Goal: Task Accomplishment & Management: Use online tool/utility

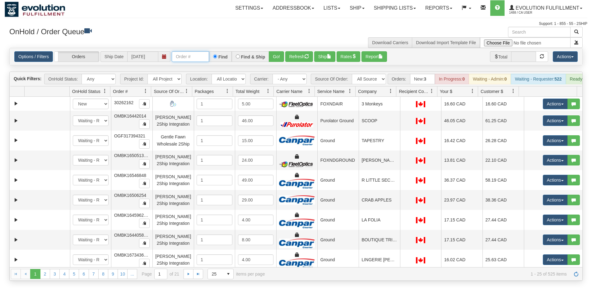
click at [198, 54] on input "text" at bounding box center [190, 56] width 37 height 11
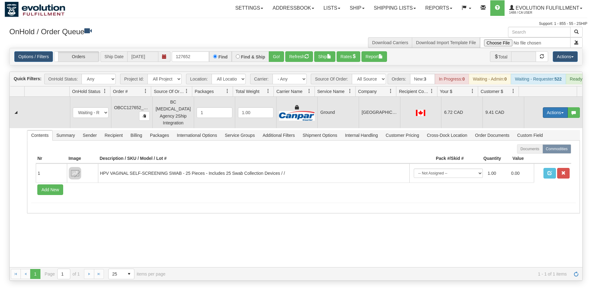
click at [543, 114] on button "Actions" at bounding box center [555, 112] width 25 height 11
click at [544, 143] on span "Rate All Services" at bounding box center [542, 140] width 37 height 5
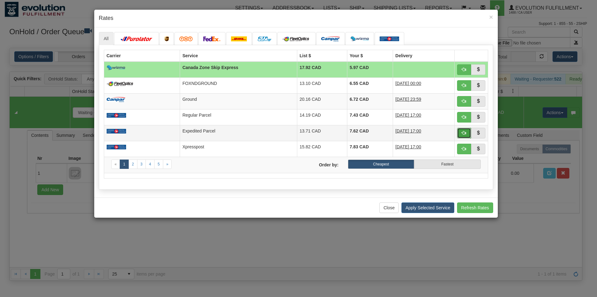
click at [464, 132] on span "button" at bounding box center [464, 133] width 4 height 4
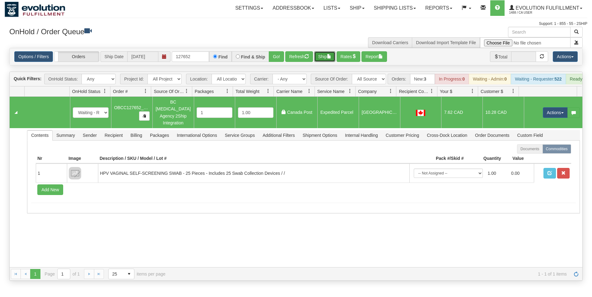
click at [324, 59] on button "Ship" at bounding box center [324, 56] width 21 height 11
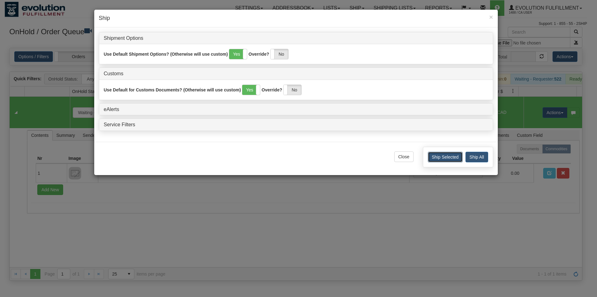
click at [434, 160] on button "Ship Selected" at bounding box center [445, 157] width 35 height 11
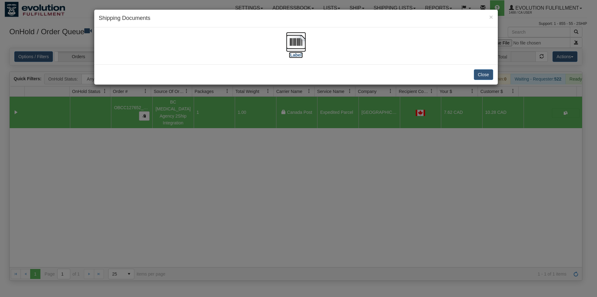
click at [293, 38] on img at bounding box center [296, 42] width 20 height 20
click at [486, 78] on button "Close" at bounding box center [483, 74] width 19 height 11
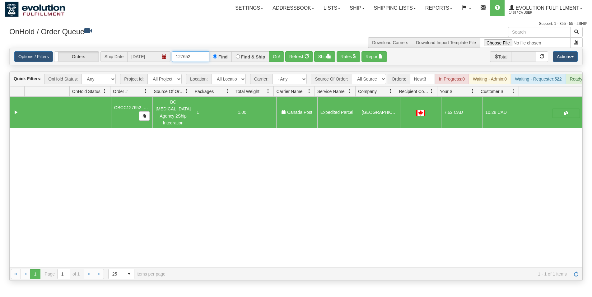
drag, startPoint x: 187, startPoint y: 57, endPoint x: 192, endPoint y: 57, distance: 5.3
click at [192, 57] on input "127652" at bounding box center [190, 56] width 37 height 11
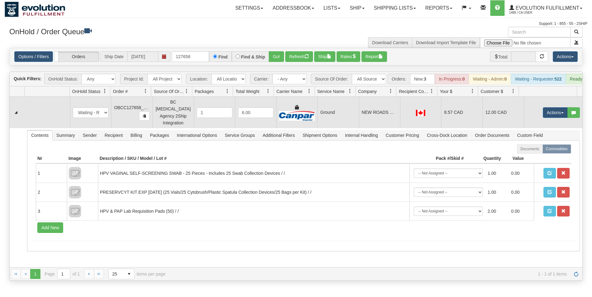
click at [341, 117] on td "Ground" at bounding box center [337, 112] width 41 height 31
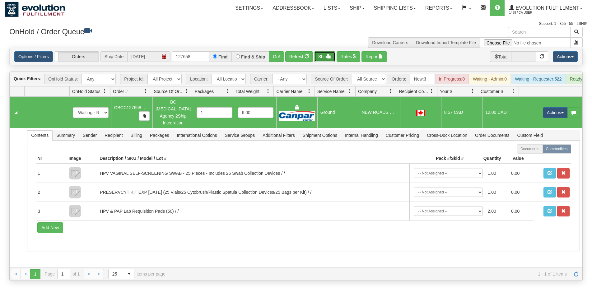
click at [324, 61] on button "Ship" at bounding box center [324, 56] width 21 height 11
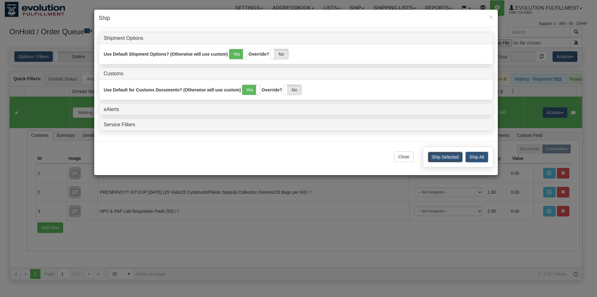
click at [436, 159] on button "Ship Selected" at bounding box center [445, 157] width 35 height 11
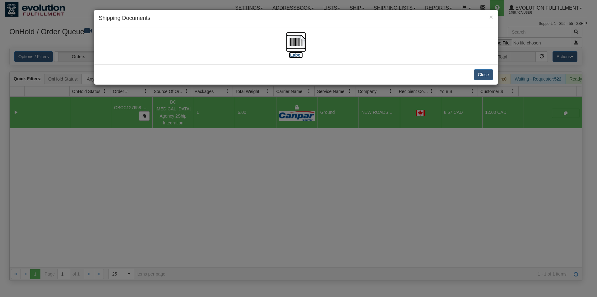
click at [298, 48] on img at bounding box center [296, 42] width 20 height 20
click at [477, 73] on button "Close" at bounding box center [483, 74] width 19 height 11
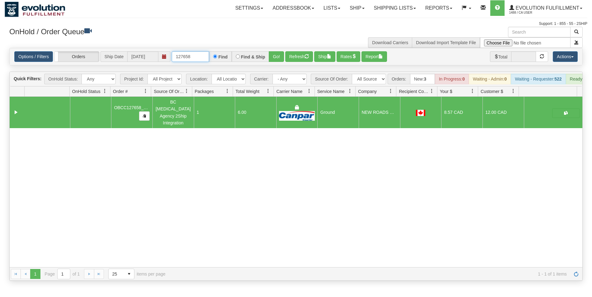
drag, startPoint x: 187, startPoint y: 53, endPoint x: 193, endPoint y: 54, distance: 5.4
click at [193, 54] on input "127658" at bounding box center [190, 56] width 37 height 11
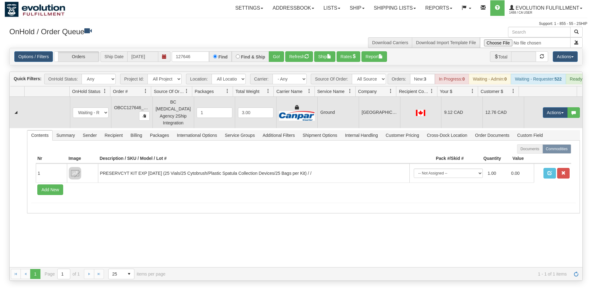
click at [375, 122] on td "[GEOGRAPHIC_DATA]" at bounding box center [379, 112] width 41 height 31
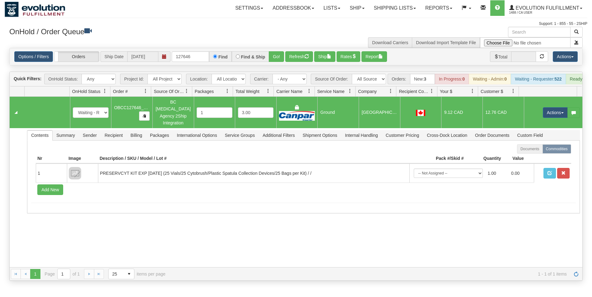
click at [544, 107] on td "Actions Open Refresh Rates Rate All Services Ship Delete Edit Items" at bounding box center [553, 112] width 59 height 31
click at [543, 118] on button "Actions" at bounding box center [555, 112] width 25 height 11
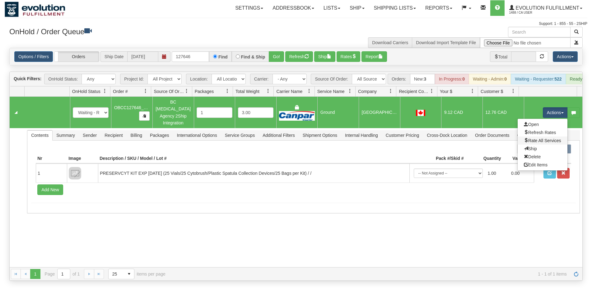
click at [544, 140] on link "Rate All Services" at bounding box center [543, 141] width 50 height 8
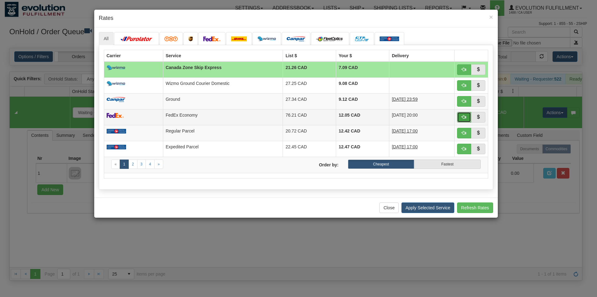
click at [464, 119] on span "button" at bounding box center [464, 117] width 4 height 4
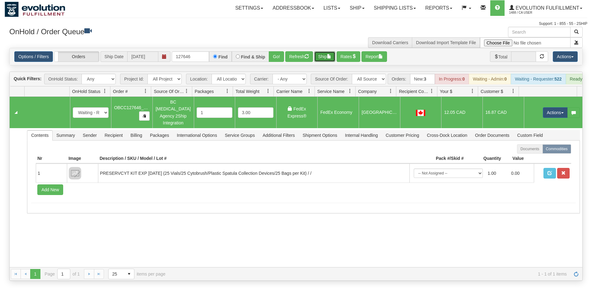
click at [331, 54] on span "button" at bounding box center [329, 56] width 4 height 4
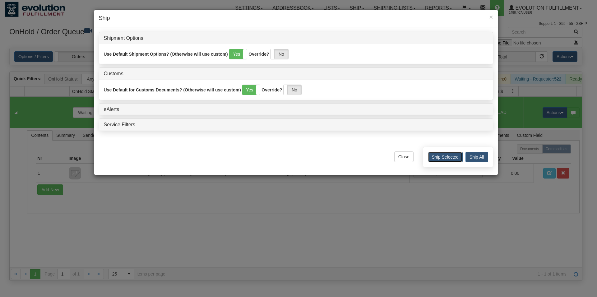
click at [440, 161] on button "Ship Selected" at bounding box center [445, 157] width 35 height 11
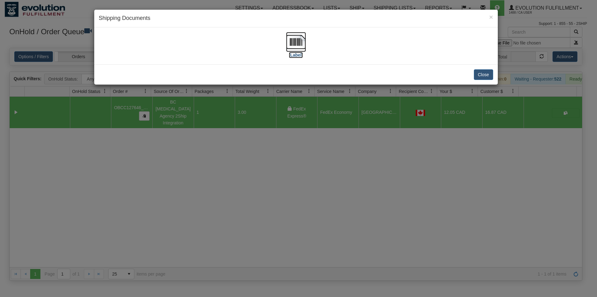
click at [301, 49] on img at bounding box center [296, 42] width 20 height 20
click at [482, 75] on button "Close" at bounding box center [483, 74] width 19 height 11
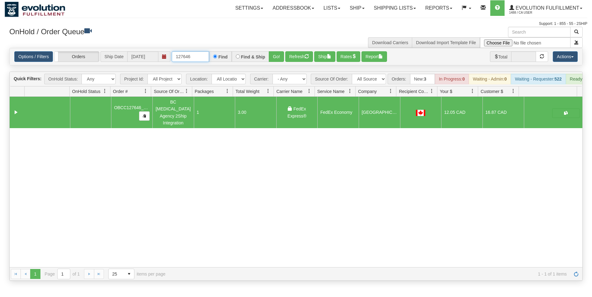
drag, startPoint x: 185, startPoint y: 55, endPoint x: 195, endPoint y: 56, distance: 10.3
click at [195, 56] on input "127646" at bounding box center [190, 56] width 37 height 11
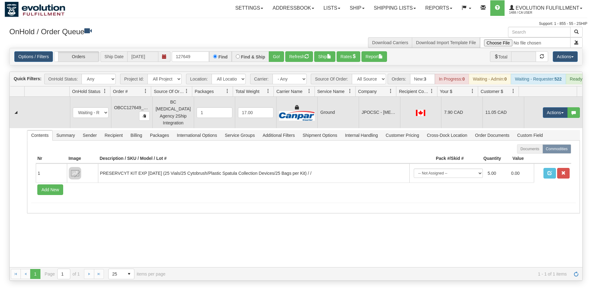
click at [344, 114] on td "Ground" at bounding box center [337, 112] width 41 height 31
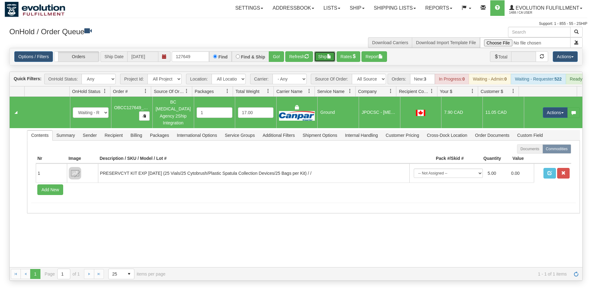
click at [327, 58] on button "Ship" at bounding box center [324, 56] width 21 height 11
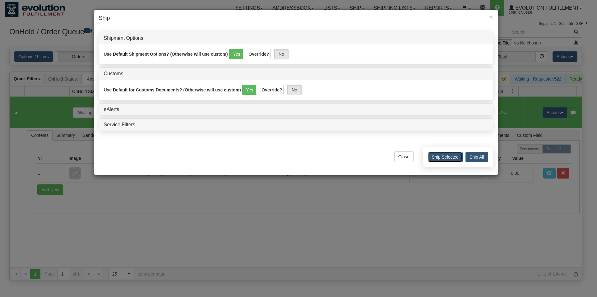
click at [434, 160] on button "Ship Selected" at bounding box center [445, 157] width 35 height 11
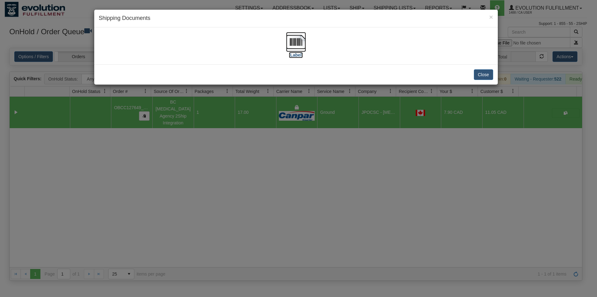
click at [303, 45] on img at bounding box center [296, 42] width 20 height 20
click at [477, 76] on button "Close" at bounding box center [483, 74] width 19 height 11
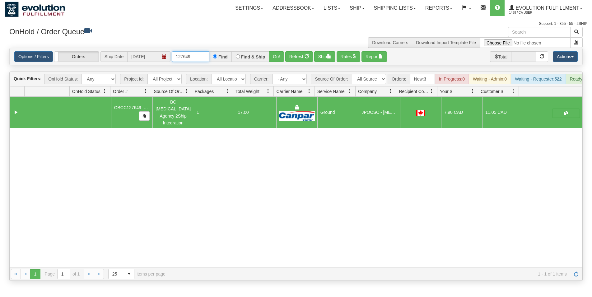
drag, startPoint x: 184, startPoint y: 56, endPoint x: 195, endPoint y: 56, distance: 10.3
click at [195, 56] on input "127649" at bounding box center [190, 56] width 37 height 11
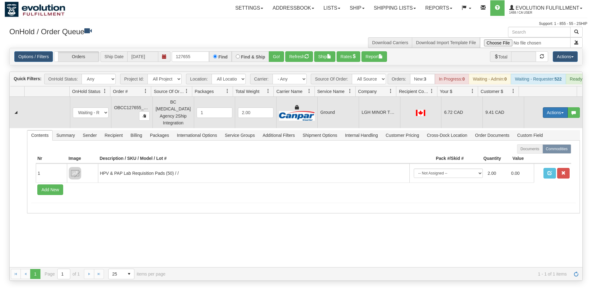
click at [546, 114] on button "Actions" at bounding box center [555, 112] width 25 height 11
click at [536, 139] on link "Rate All Services" at bounding box center [543, 141] width 50 height 8
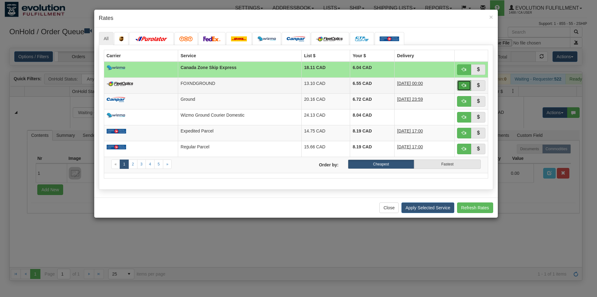
click at [465, 83] on span "button" at bounding box center [464, 85] width 4 height 4
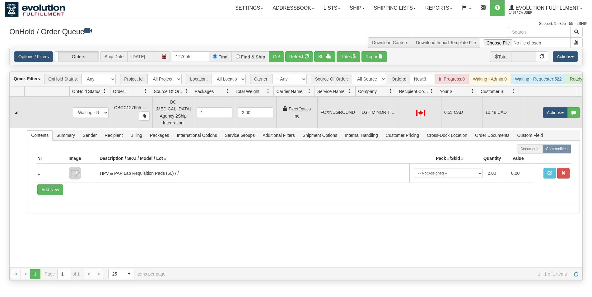
click at [344, 125] on td "FOXNDGROUND" at bounding box center [337, 112] width 41 height 31
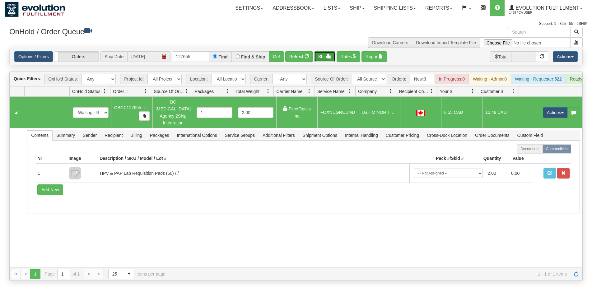
click at [327, 59] on button "Ship" at bounding box center [324, 56] width 21 height 11
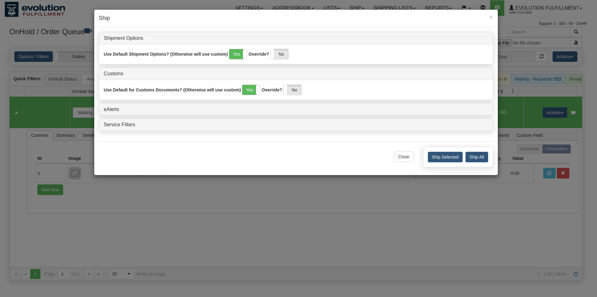
click at [451, 164] on div "Ship Selected Ship All" at bounding box center [458, 157] width 70 height 21
click at [451, 158] on button "Ship Selected" at bounding box center [445, 157] width 35 height 11
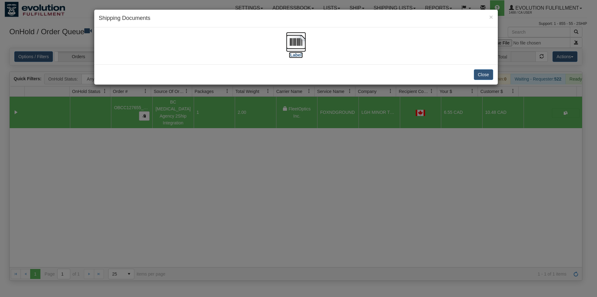
click at [296, 47] on img at bounding box center [296, 42] width 20 height 20
click at [477, 73] on button "Close" at bounding box center [483, 74] width 19 height 11
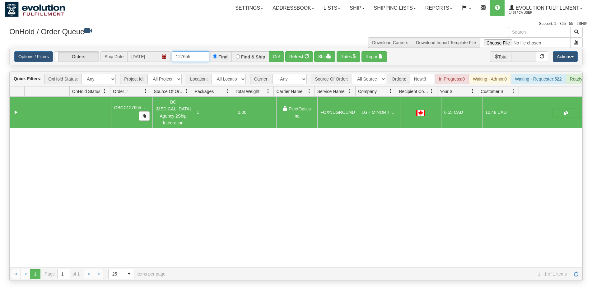
drag, startPoint x: 186, startPoint y: 56, endPoint x: 210, endPoint y: 62, distance: 24.6
click at [209, 62] on input "127655" at bounding box center [190, 56] width 37 height 11
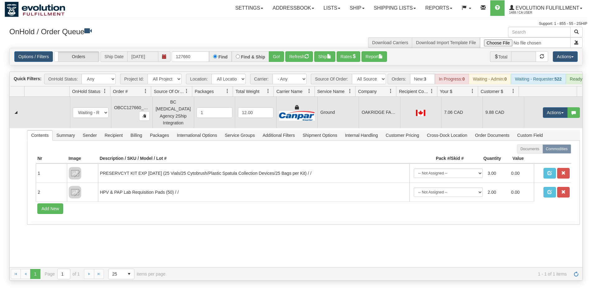
click at [324, 115] on td "Ground" at bounding box center [337, 112] width 41 height 31
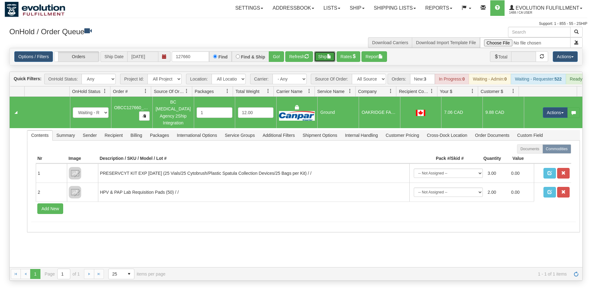
drag, startPoint x: 320, startPoint y: 58, endPoint x: 343, endPoint y: 93, distance: 41.4
click at [321, 62] on div "Options / Filters Group Shipments Orders Ship Date [DATE] 127660 Find Find & Sh…" at bounding box center [296, 56] width 573 height 17
click at [320, 55] on button "Ship" at bounding box center [324, 56] width 21 height 11
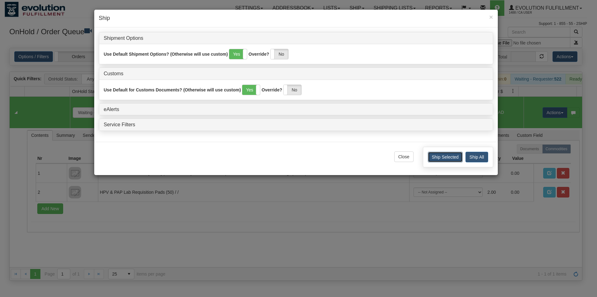
click at [431, 158] on button "Ship Selected" at bounding box center [445, 157] width 35 height 11
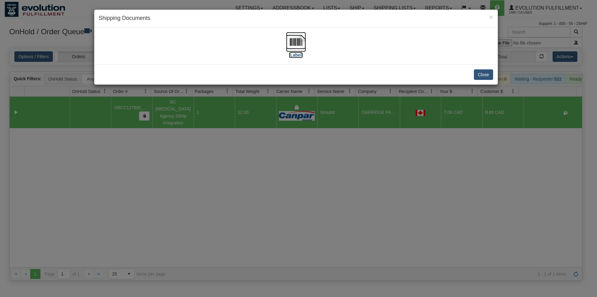
click at [297, 39] on img at bounding box center [296, 42] width 20 height 20
drag, startPoint x: 491, startPoint y: 78, endPoint x: 481, endPoint y: 80, distance: 10.3
click at [490, 78] on button "Close" at bounding box center [483, 74] width 19 height 11
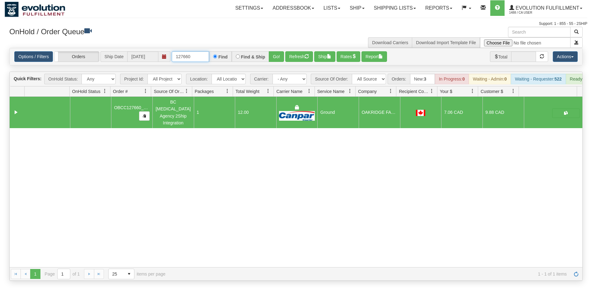
drag, startPoint x: 184, startPoint y: 55, endPoint x: 198, endPoint y: 57, distance: 14.8
click at [198, 57] on input "127660" at bounding box center [190, 56] width 37 height 11
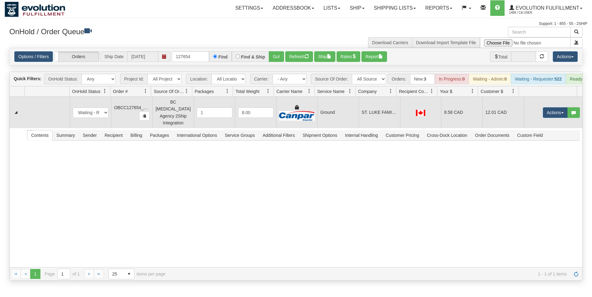
click at [346, 114] on td "Ground" at bounding box center [337, 112] width 41 height 31
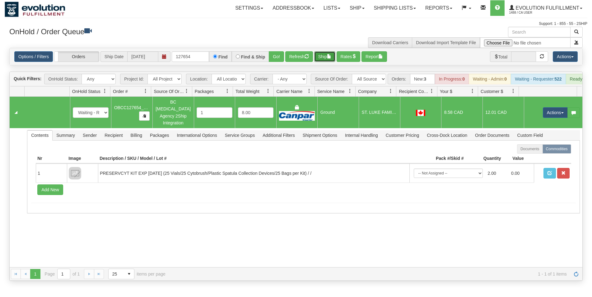
click at [327, 58] on button "Ship" at bounding box center [324, 56] width 21 height 11
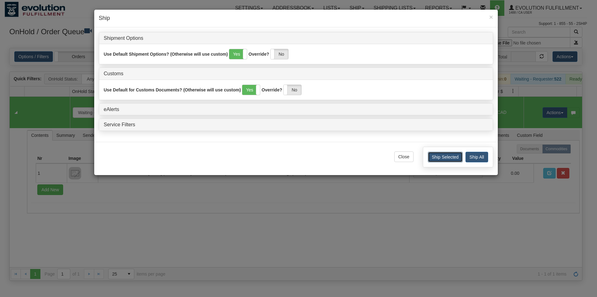
click at [431, 157] on button "Ship Selected" at bounding box center [445, 157] width 35 height 11
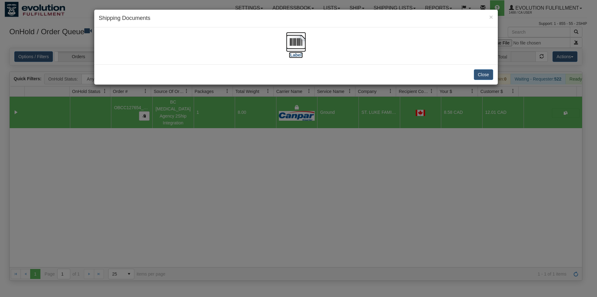
click at [298, 44] on img at bounding box center [296, 42] width 20 height 20
click at [487, 73] on button "Close" at bounding box center [483, 74] width 19 height 11
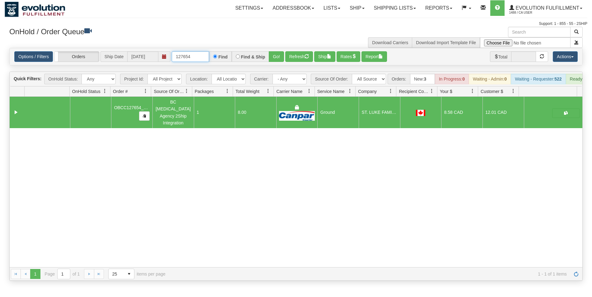
drag, startPoint x: 186, startPoint y: 56, endPoint x: 198, endPoint y: 58, distance: 11.9
click at [198, 58] on input "127654" at bounding box center [190, 56] width 37 height 11
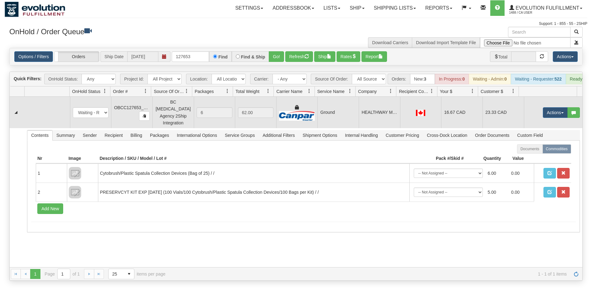
click at [354, 114] on td "Ground" at bounding box center [337, 112] width 41 height 31
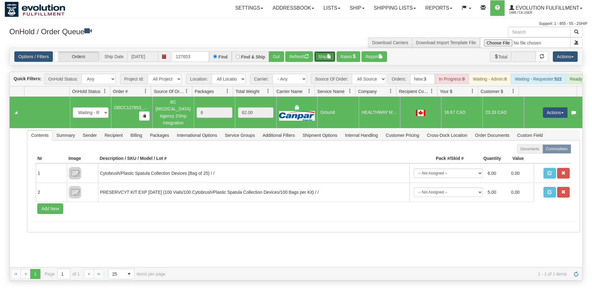
click at [329, 56] on button "Ship" at bounding box center [324, 56] width 21 height 11
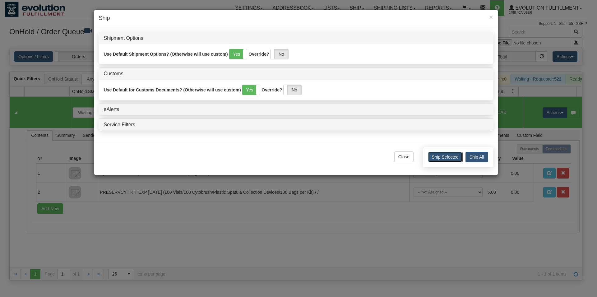
click at [435, 156] on button "Ship Selected" at bounding box center [445, 157] width 35 height 11
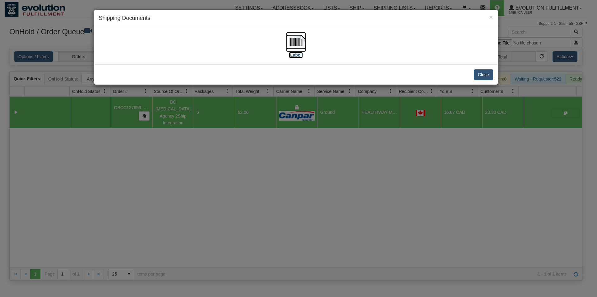
click at [302, 42] on img at bounding box center [296, 42] width 20 height 20
click at [483, 74] on button "Close" at bounding box center [483, 74] width 19 height 11
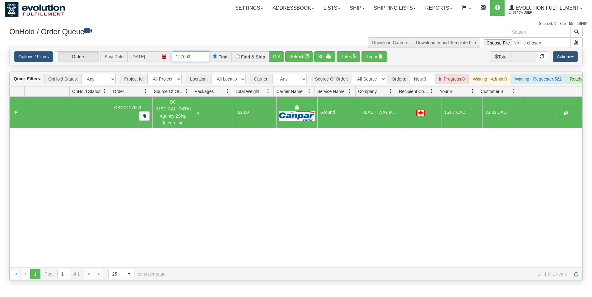
drag, startPoint x: 188, startPoint y: 57, endPoint x: 194, endPoint y: 57, distance: 6.2
click at [194, 57] on input "127653" at bounding box center [190, 56] width 37 height 11
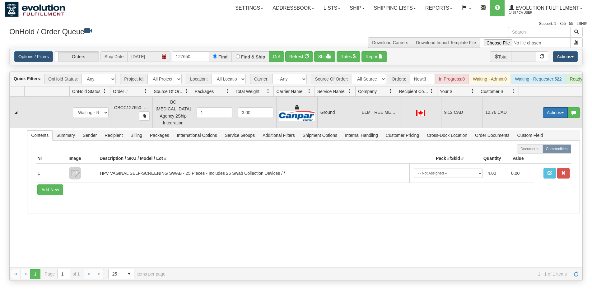
click at [544, 113] on button "Actions" at bounding box center [555, 112] width 25 height 11
click at [534, 142] on span "Rate All Services" at bounding box center [542, 140] width 37 height 5
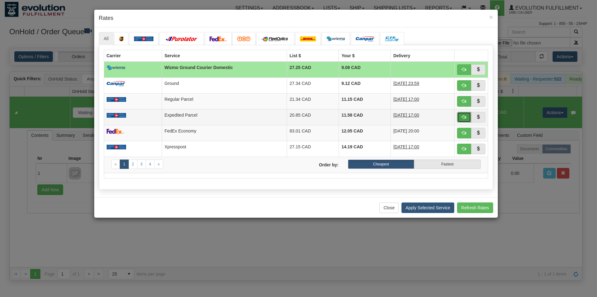
click at [468, 119] on button "button" at bounding box center [464, 117] width 14 height 11
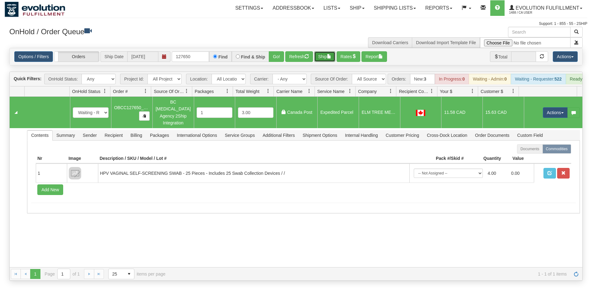
click at [330, 57] on span "button" at bounding box center [329, 56] width 4 height 4
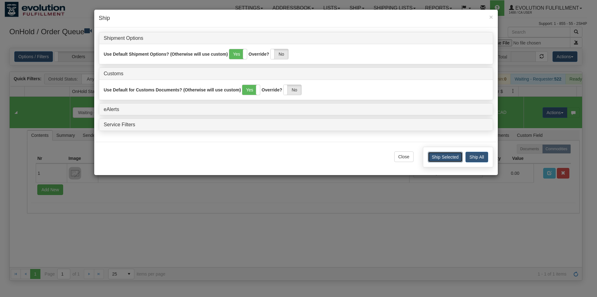
click at [453, 158] on button "Ship Selected" at bounding box center [445, 157] width 35 height 11
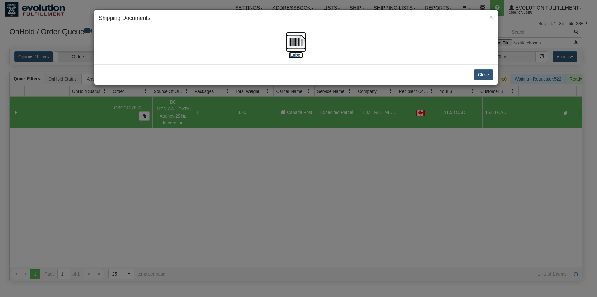
click at [298, 40] on img at bounding box center [296, 42] width 20 height 20
click at [480, 71] on button "Close" at bounding box center [483, 74] width 19 height 11
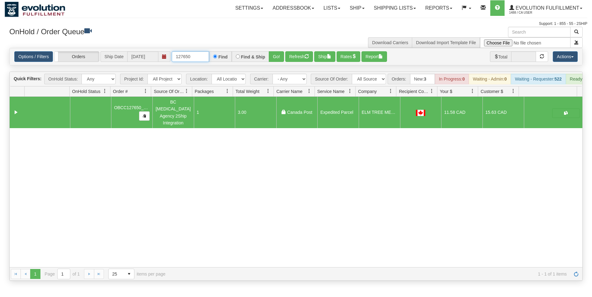
click at [189, 56] on input "127650" at bounding box center [190, 56] width 37 height 11
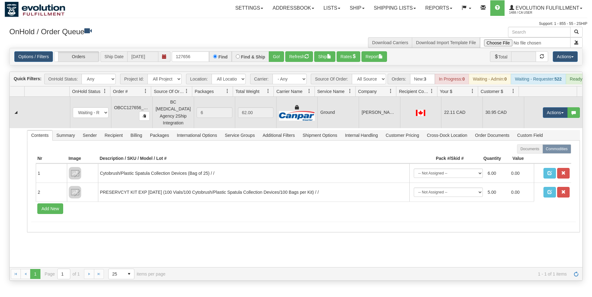
click at [317, 109] on td "Ground" at bounding box center [337, 112] width 41 height 31
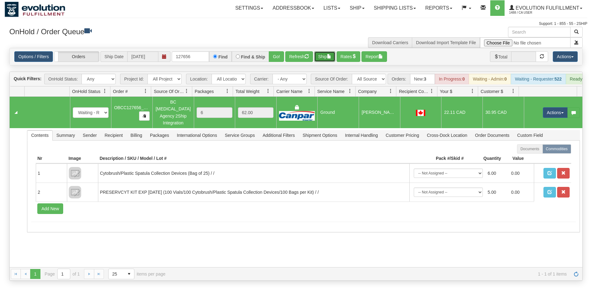
click at [328, 56] on button "Ship" at bounding box center [324, 56] width 21 height 11
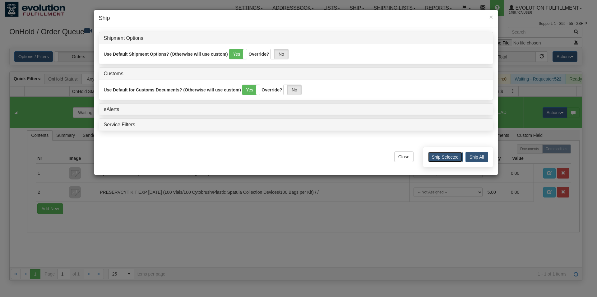
click at [433, 156] on button "Ship Selected" at bounding box center [445, 157] width 35 height 11
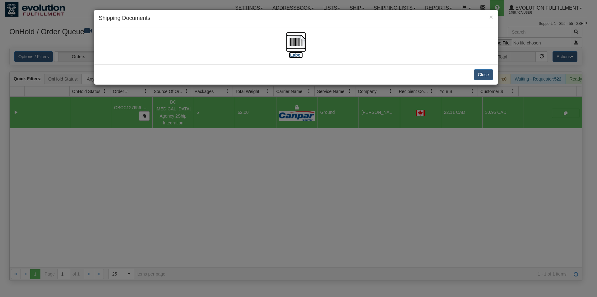
click at [303, 39] on img at bounding box center [296, 42] width 20 height 20
click at [484, 74] on button "Close" at bounding box center [483, 74] width 19 height 11
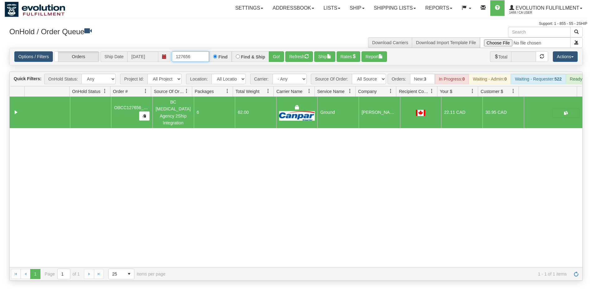
drag, startPoint x: 192, startPoint y: 57, endPoint x: 211, endPoint y: 60, distance: 19.5
click at [209, 60] on input "127656" at bounding box center [190, 56] width 37 height 11
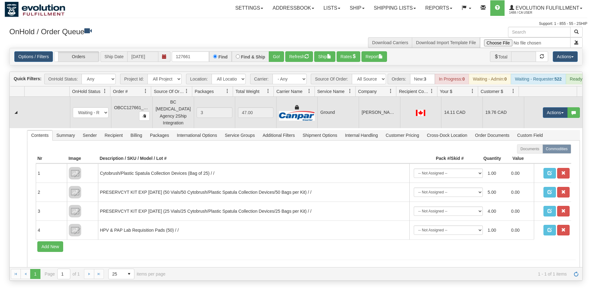
click at [404, 119] on td at bounding box center [420, 112] width 41 height 31
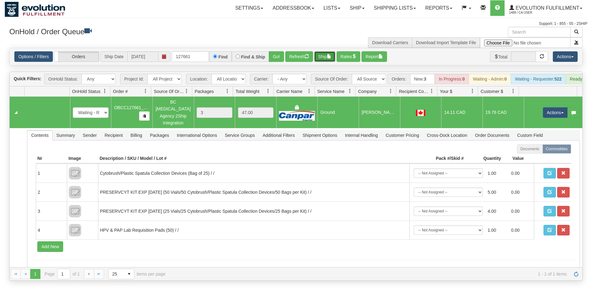
click at [329, 56] on button "Ship" at bounding box center [324, 56] width 21 height 11
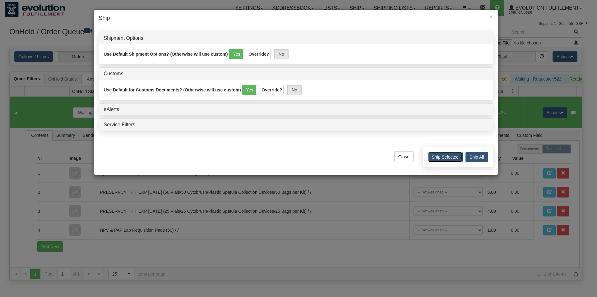
click at [434, 156] on button "Ship Selected" at bounding box center [445, 157] width 35 height 11
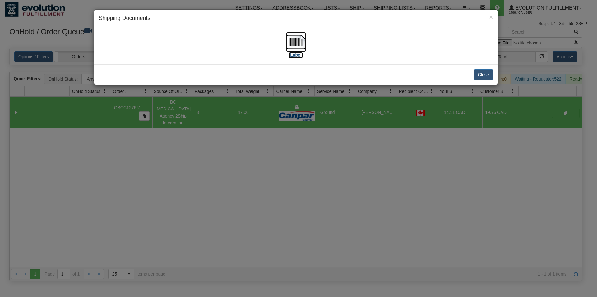
click at [298, 40] on img at bounding box center [296, 42] width 20 height 20
click at [484, 71] on button "Close" at bounding box center [483, 74] width 19 height 11
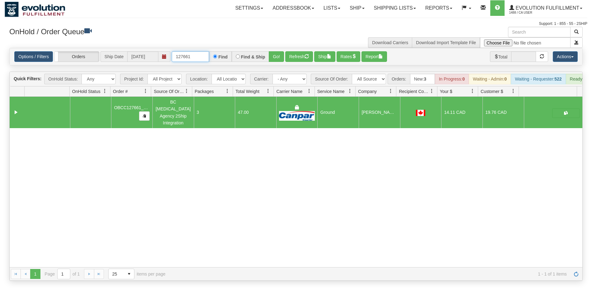
drag, startPoint x: 185, startPoint y: 57, endPoint x: 227, endPoint y: 54, distance: 41.7
click at [209, 54] on input "127661" at bounding box center [190, 56] width 37 height 11
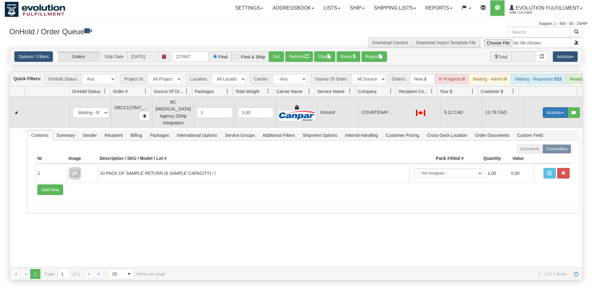
click at [546, 116] on button "Actions" at bounding box center [555, 112] width 25 height 11
click at [540, 141] on span "Rate All Services" at bounding box center [542, 140] width 37 height 5
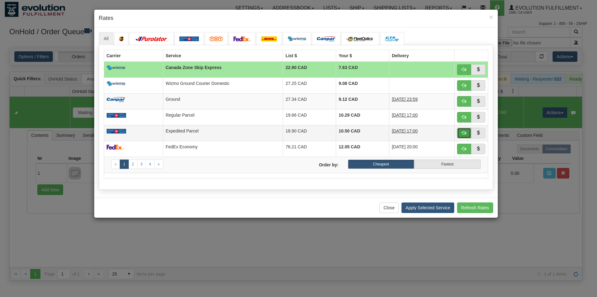
click at [460, 131] on button "button" at bounding box center [464, 133] width 14 height 11
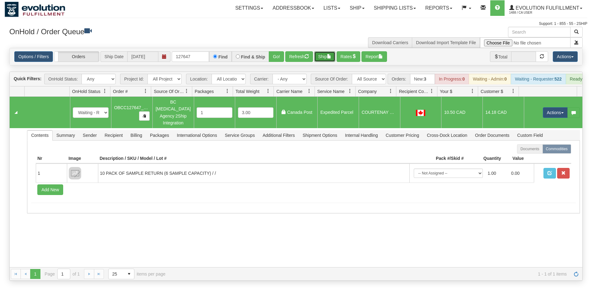
click at [326, 53] on button "Ship" at bounding box center [324, 56] width 21 height 11
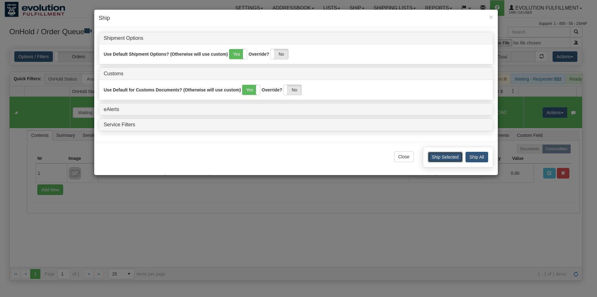
click at [443, 158] on button "Ship Selected" at bounding box center [445, 157] width 35 height 11
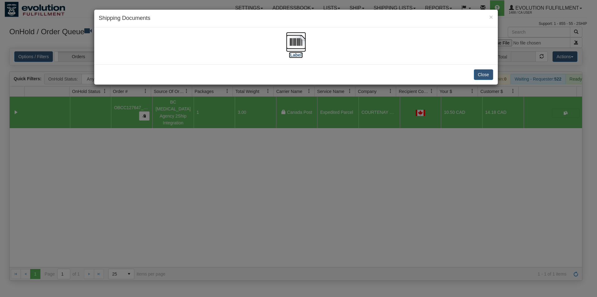
click at [295, 44] on img at bounding box center [296, 42] width 20 height 20
click at [482, 74] on button "Close" at bounding box center [483, 74] width 19 height 11
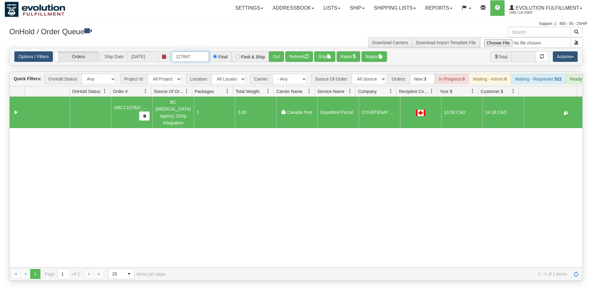
drag, startPoint x: 189, startPoint y: 57, endPoint x: 193, endPoint y: 57, distance: 4.0
click at [193, 57] on input "127647" at bounding box center [190, 56] width 37 height 11
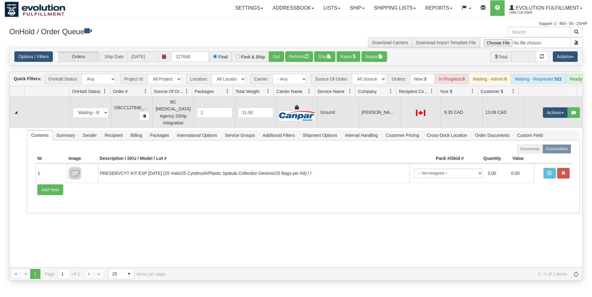
click at [363, 115] on td "[PERSON_NAME]" at bounding box center [379, 112] width 41 height 31
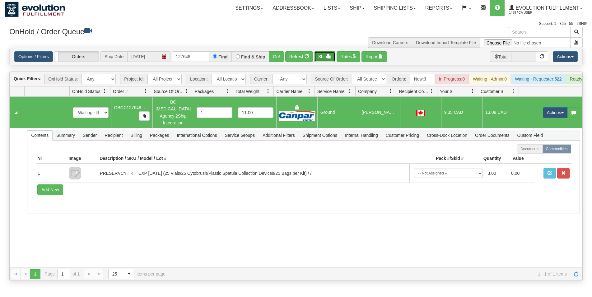
click at [324, 59] on button "Ship" at bounding box center [324, 56] width 21 height 11
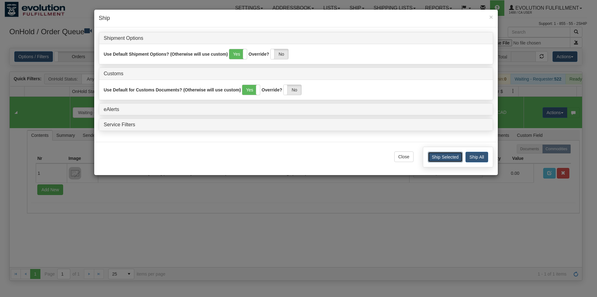
click at [434, 157] on button "Ship Selected" at bounding box center [445, 157] width 35 height 11
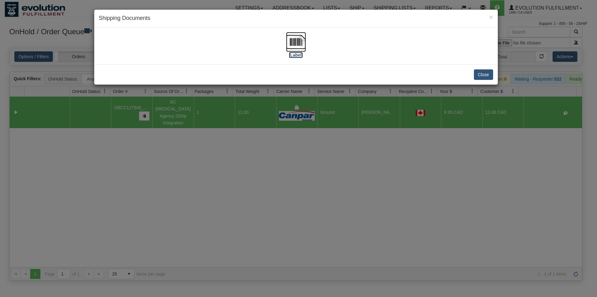
click at [293, 37] on img at bounding box center [296, 42] width 20 height 20
click at [483, 72] on button "Close" at bounding box center [483, 74] width 19 height 11
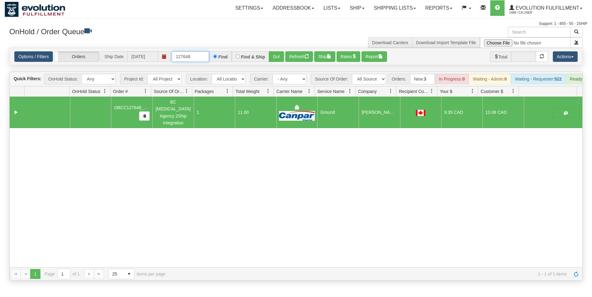
drag, startPoint x: 187, startPoint y: 58, endPoint x: 193, endPoint y: 58, distance: 6.9
click at [193, 58] on input "127648" at bounding box center [190, 56] width 37 height 11
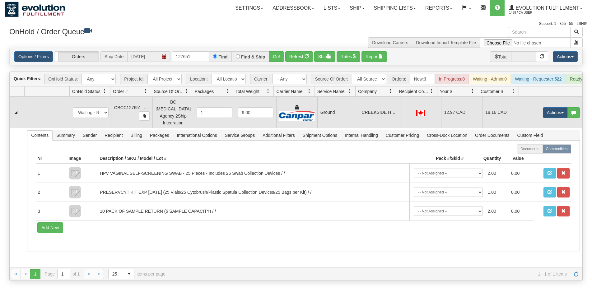
click at [408, 111] on div at bounding box center [421, 112] width 36 height 7
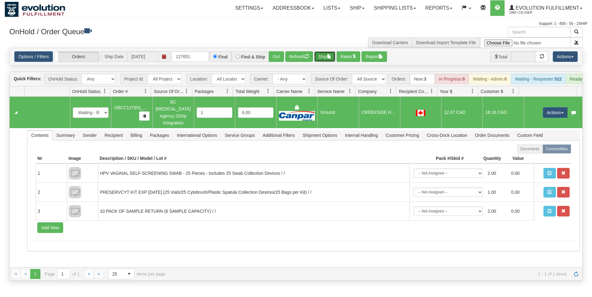
click at [329, 55] on button "Ship" at bounding box center [324, 56] width 21 height 11
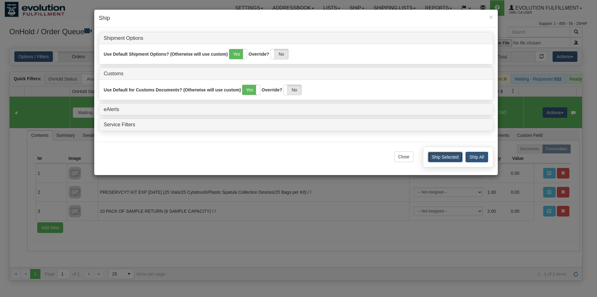
click at [447, 161] on button "Ship Selected" at bounding box center [445, 157] width 35 height 11
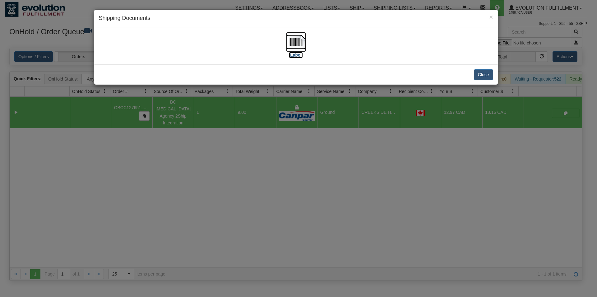
click at [295, 43] on img at bounding box center [296, 42] width 20 height 20
click at [489, 77] on button "Close" at bounding box center [483, 74] width 19 height 11
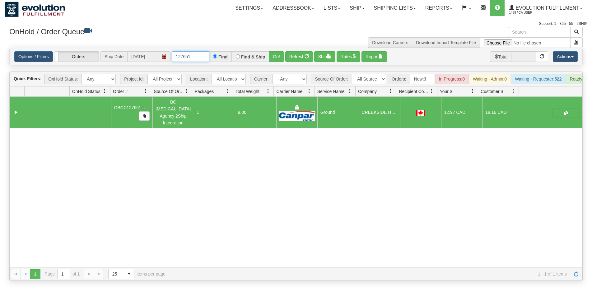
click at [187, 56] on input "127651" at bounding box center [190, 56] width 37 height 11
type input "127657"
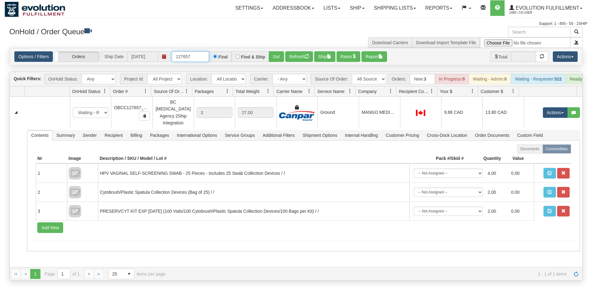
click at [197, 57] on input "127657" at bounding box center [190, 56] width 37 height 11
drag, startPoint x: 347, startPoint y: 117, endPoint x: 325, endPoint y: 53, distance: 68.5
click at [347, 116] on td "Ground" at bounding box center [337, 112] width 41 height 31
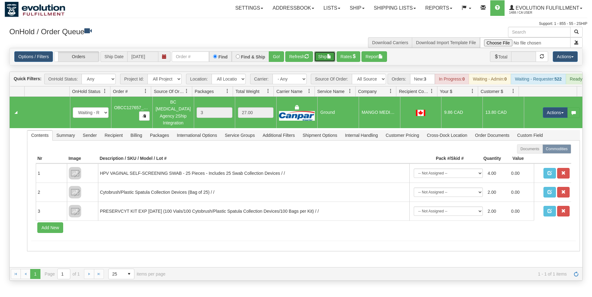
click at [326, 56] on button "Ship" at bounding box center [324, 56] width 21 height 11
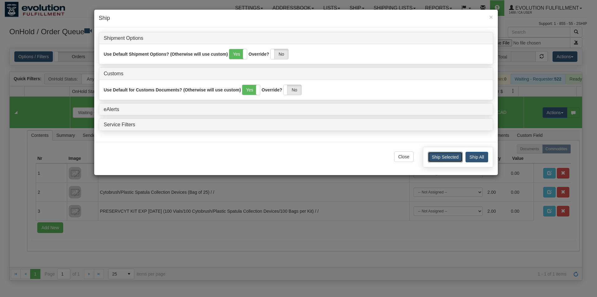
click at [440, 160] on button "Ship Selected" at bounding box center [445, 157] width 35 height 11
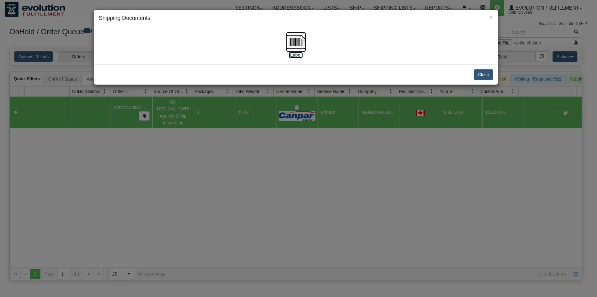
click at [305, 48] on img at bounding box center [296, 42] width 20 height 20
click at [490, 74] on button "Close" at bounding box center [483, 74] width 19 height 11
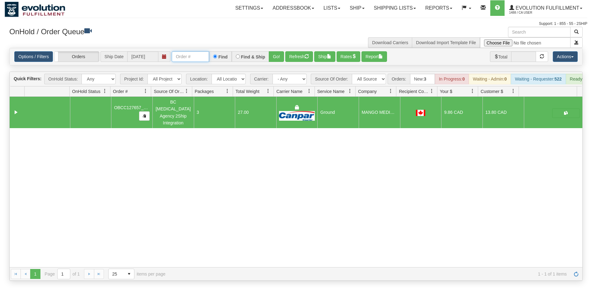
click at [178, 59] on input "text" at bounding box center [190, 56] width 37 height 11
type input "27116"
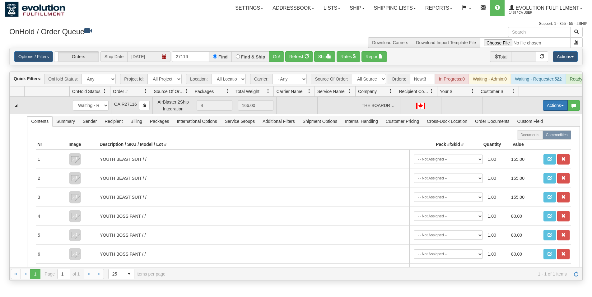
click at [543, 111] on button "Actions" at bounding box center [555, 105] width 25 height 11
click at [539, 121] on link "Open" at bounding box center [543, 117] width 50 height 8
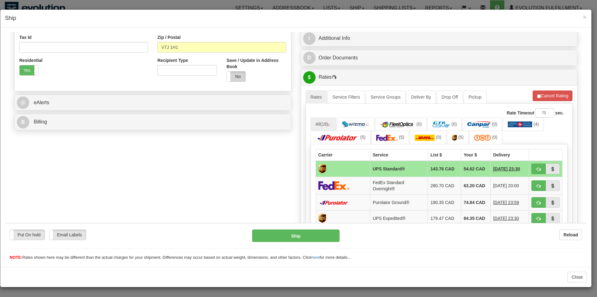
scroll to position [63, 0]
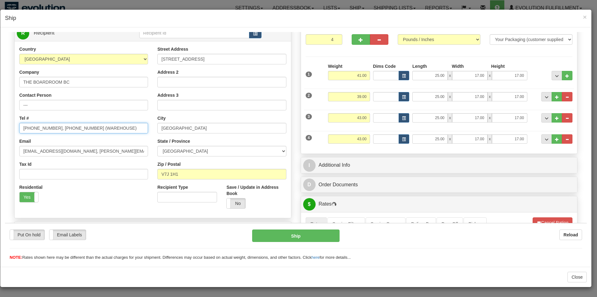
drag, startPoint x: 50, startPoint y: 127, endPoint x: 125, endPoint y: 128, distance: 74.4
click at [127, 128] on input "[PHONE_NUMBER], [PHONE_NUMBER] (WAREHOUSE)" at bounding box center [83, 128] width 129 height 11
type input "[PHONE_NUMBER]"
drag, startPoint x: 104, startPoint y: 203, endPoint x: 120, endPoint y: 204, distance: 15.9
click at [104, 204] on div "Residential Yes No" at bounding box center [84, 195] width 138 height 23
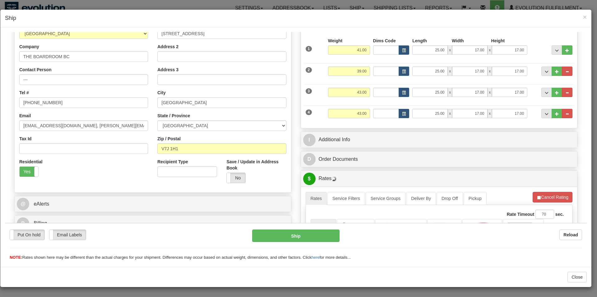
scroll to position [127, 0]
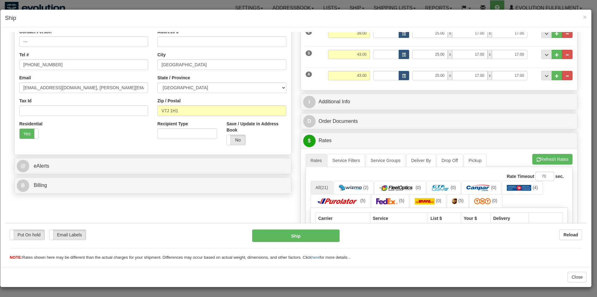
click at [525, 162] on ul "Rates Service Filters Service Groups Deliver By Drop Off Pickup Refresh Rates C…" at bounding box center [439, 160] width 267 height 13
click at [533, 160] on button "Refresh Rates" at bounding box center [553, 159] width 40 height 11
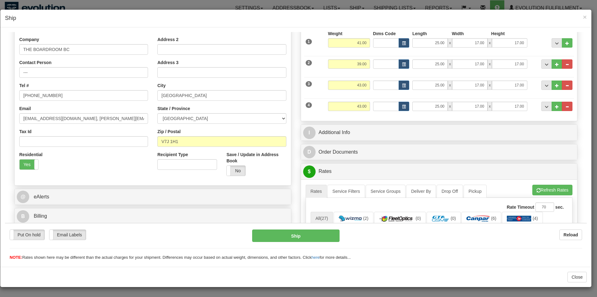
scroll to position [222, 0]
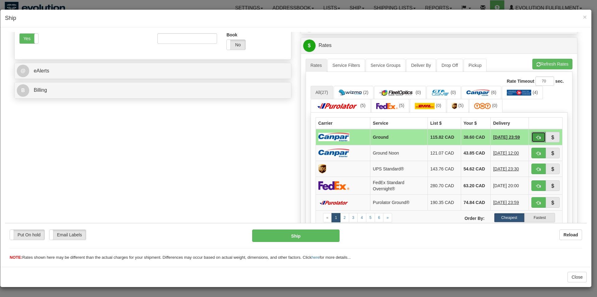
click at [532, 140] on button "button" at bounding box center [539, 137] width 14 height 11
type input "1"
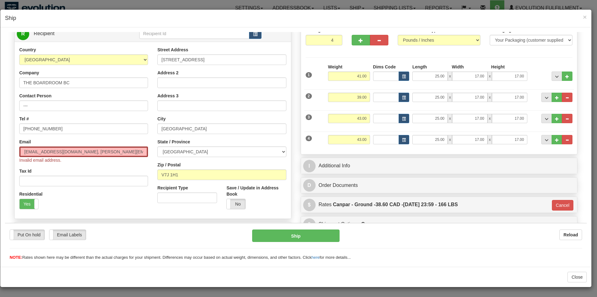
scroll to position [63, 0]
drag, startPoint x: 81, startPoint y: 150, endPoint x: 157, endPoint y: 150, distance: 76.2
click at [148, 150] on input "[EMAIL_ADDRESS][DOMAIN_NAME], [PERSON_NAME][EMAIL_ADDRESS][DOMAIN_NAME]" at bounding box center [83, 151] width 129 height 11
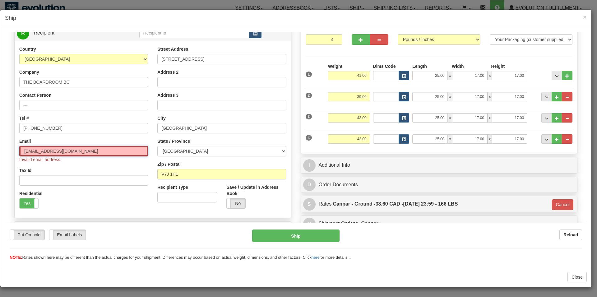
type input "[EMAIL_ADDRESS][DOMAIN_NAME]"
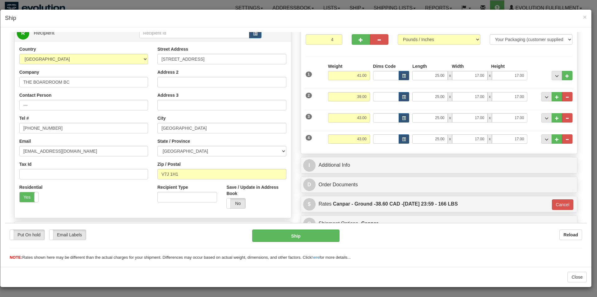
click at [136, 198] on div "Residential Yes No" at bounding box center [84, 195] width 138 height 23
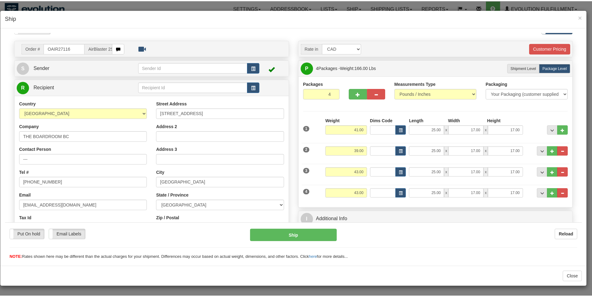
scroll to position [0, 0]
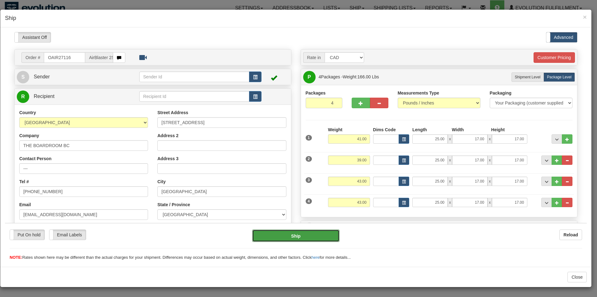
click at [287, 237] on button "Ship" at bounding box center [296, 235] width 88 height 12
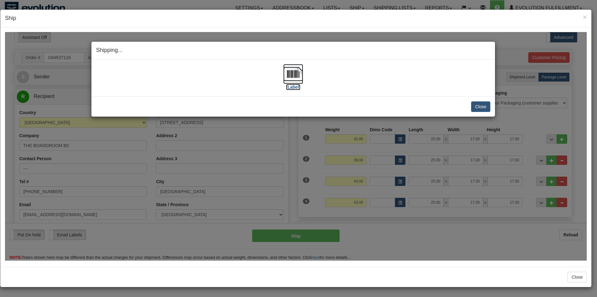
click at [296, 74] on img at bounding box center [293, 74] width 20 height 20
click at [476, 105] on button "Close" at bounding box center [480, 106] width 19 height 11
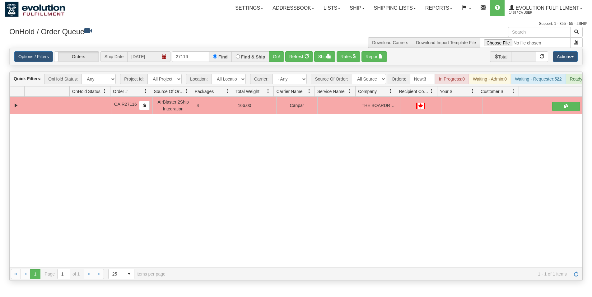
drag, startPoint x: 26, startPoint y: 292, endPoint x: 106, endPoint y: 298, distance: 80.2
